Goal: Task Accomplishment & Management: Complete application form

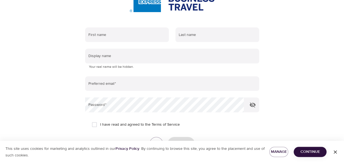
scroll to position [82, 0]
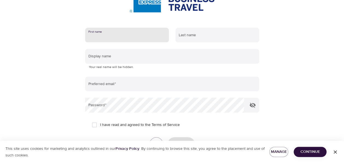
click at [134, 41] on input "text" at bounding box center [127, 35] width 84 height 15
type input "[PERSON_NAME]"
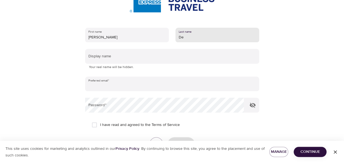
type input "De Block"
type input "[EMAIL_ADDRESS][DOMAIN_NAME]"
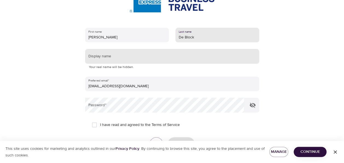
click at [143, 56] on input "text" at bounding box center [172, 56] width 174 height 15
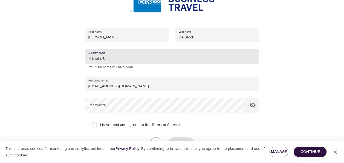
type input "Kristof dB"
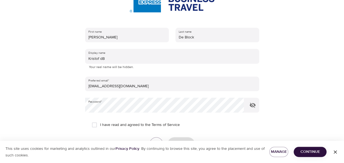
click at [128, 126] on span "I have read and agreed to the Terms of Service" at bounding box center [140, 125] width 80 height 6
click at [100, 126] on input "I have read and agreed to the Terms of Service" at bounding box center [94, 124] width 11 height 11
checkbox input "true"
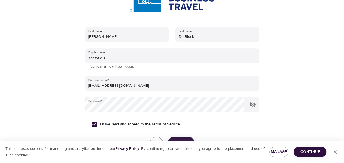
scroll to position [121, 0]
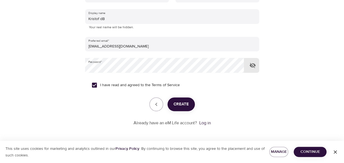
click at [255, 65] on icon "button" at bounding box center [253, 65] width 6 height 5
click at [183, 104] on span "Create" at bounding box center [180, 103] width 15 height 7
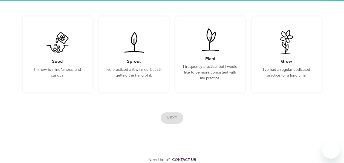
scroll to position [69, 0]
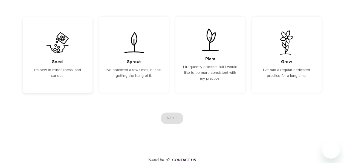
click at [60, 66] on div "Seed I'm new to mindfulness, and curious." at bounding box center [58, 55] width 70 height 76
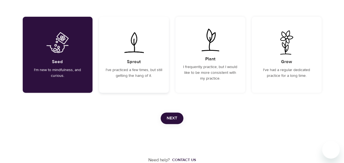
click at [141, 68] on p "I've practiced a few times, but still getting the hang of it." at bounding box center [134, 72] width 57 height 11
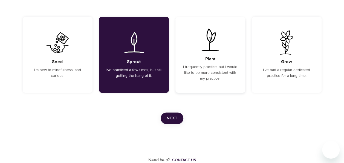
click at [209, 70] on p "I frequently practice, but I would like to be more consistent with my practice." at bounding box center [210, 72] width 57 height 17
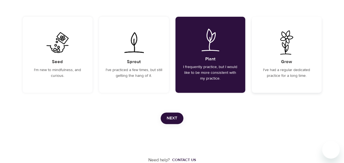
click at [276, 68] on p "I've had a regular dedicated practice for a long time." at bounding box center [286, 72] width 57 height 11
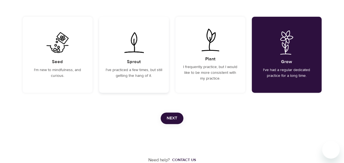
click at [135, 68] on p "I've practiced a few times, but still getting the hang of it." at bounding box center [134, 72] width 57 height 11
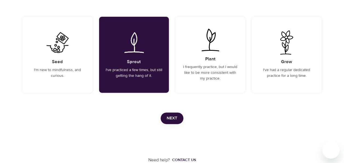
click at [169, 116] on span "Next" at bounding box center [172, 117] width 11 height 7
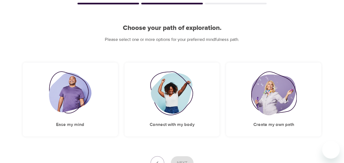
scroll to position [78, 0]
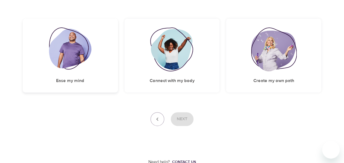
click at [88, 67] on img at bounding box center [70, 49] width 42 height 44
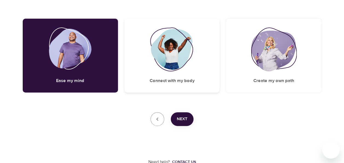
click at [167, 67] on img at bounding box center [172, 49] width 44 height 44
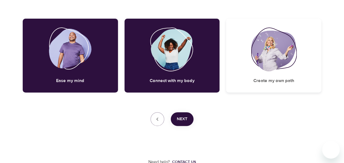
click at [258, 70] on img at bounding box center [273, 49] width 45 height 44
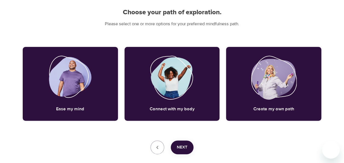
scroll to position [49, 0]
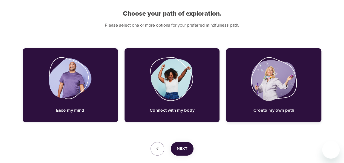
click at [282, 79] on img at bounding box center [273, 79] width 45 height 44
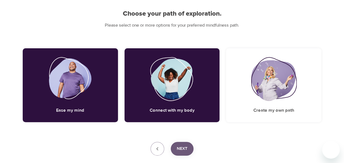
click at [179, 147] on span "Next" at bounding box center [182, 148] width 11 height 7
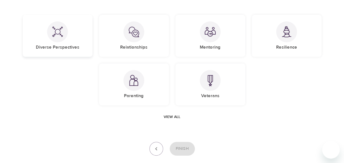
click at [59, 47] on h5 "Diverse Perspectives" at bounding box center [58, 47] width 44 height 6
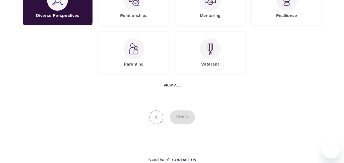
scroll to position [0, 0]
